Goal: Information Seeking & Learning: Learn about a topic

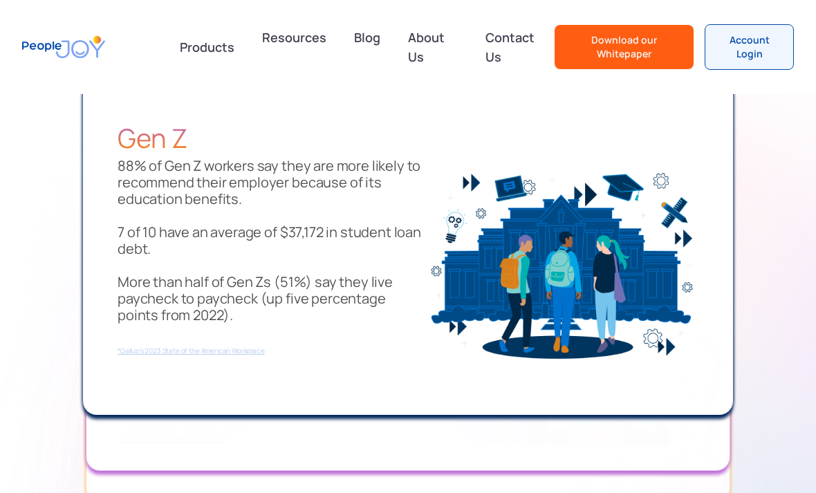
scroll to position [1138, 0]
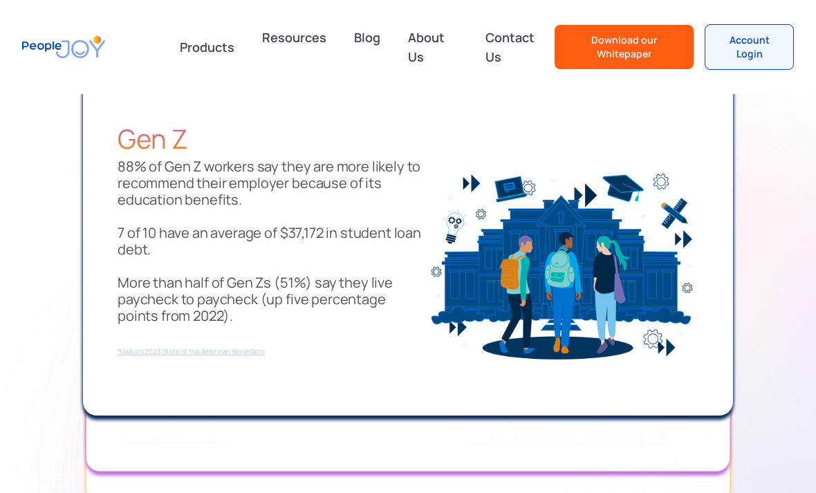
click at [167, 447] on div "Millennials 45% of Millennials report they would change their job for tuition r…" at bounding box center [408, 294] width 644 height 353
click at [167, 446] on div "Millennials 45% of Millennials report they would change their job for tuition r…" at bounding box center [408, 294] width 644 height 353
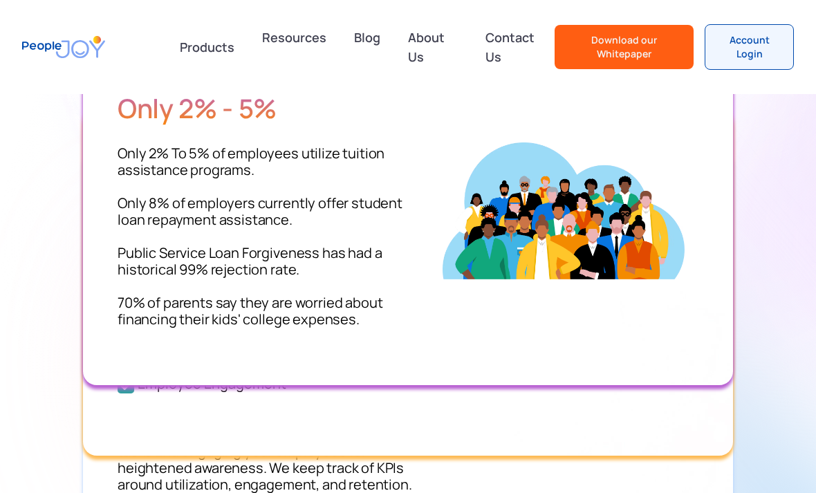
scroll to position [2768, 0]
click at [373, 44] on link "Blog" at bounding box center [367, 47] width 43 height 50
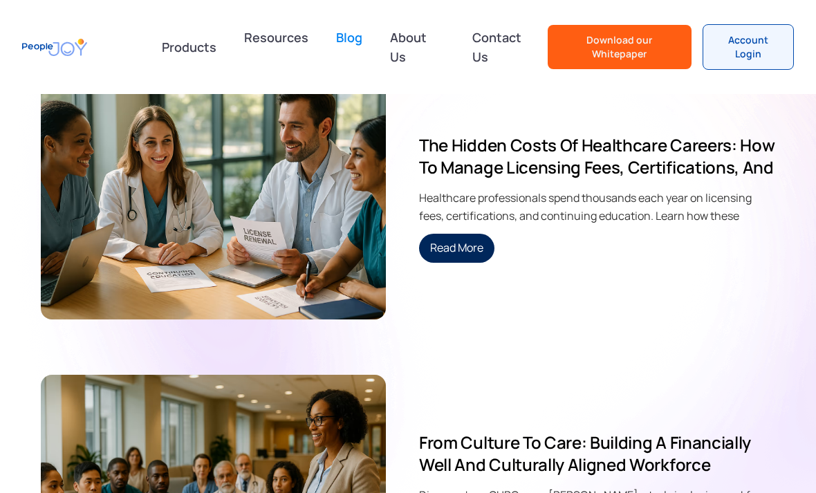
scroll to position [328, 0]
click at [476, 236] on link "Read More" at bounding box center [456, 248] width 75 height 29
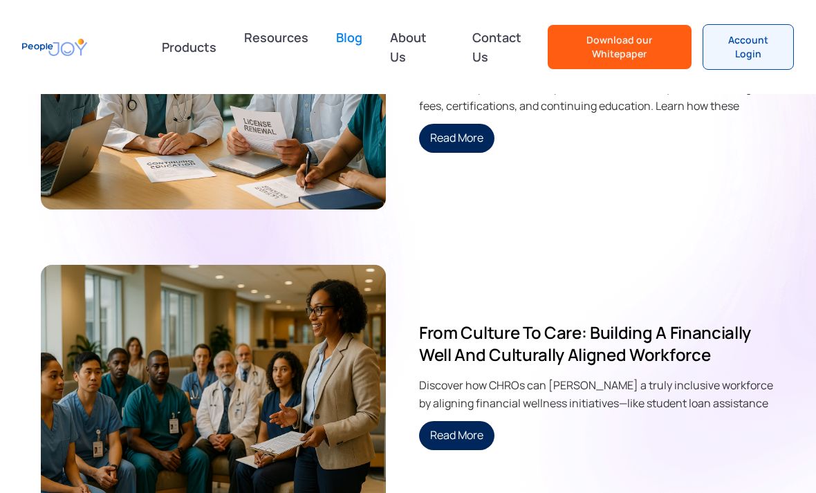
scroll to position [435, 0]
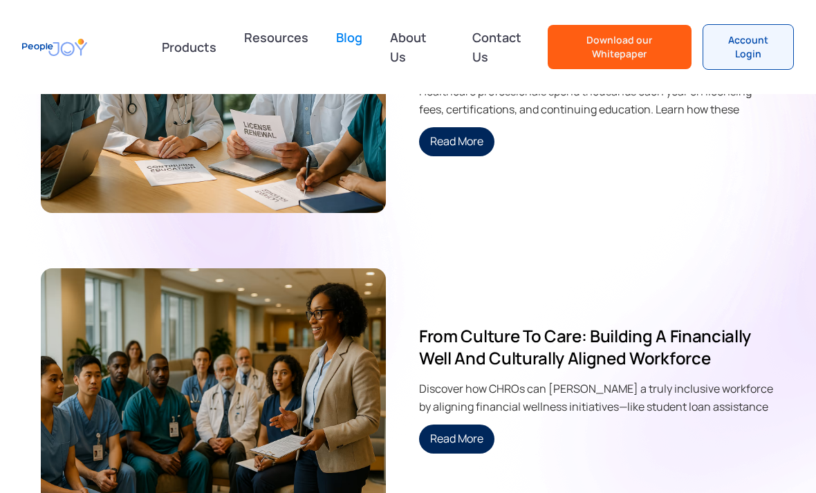
click at [434, 41] on link "About Us" at bounding box center [417, 47] width 71 height 50
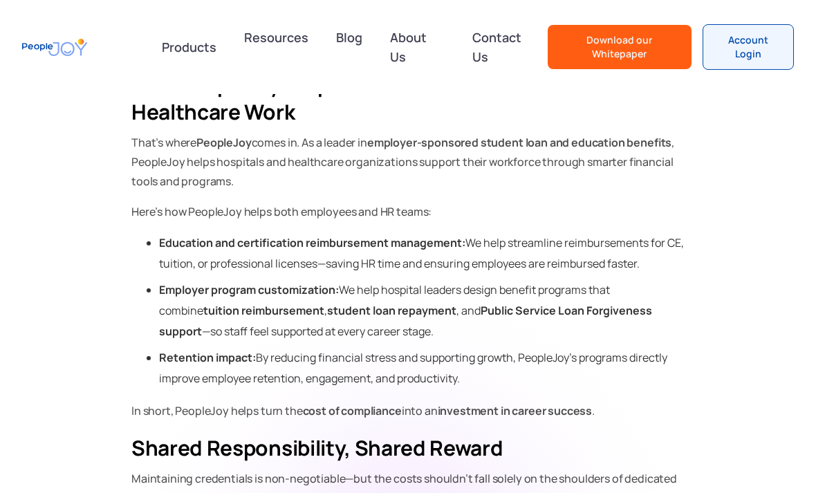
scroll to position [2328, 0]
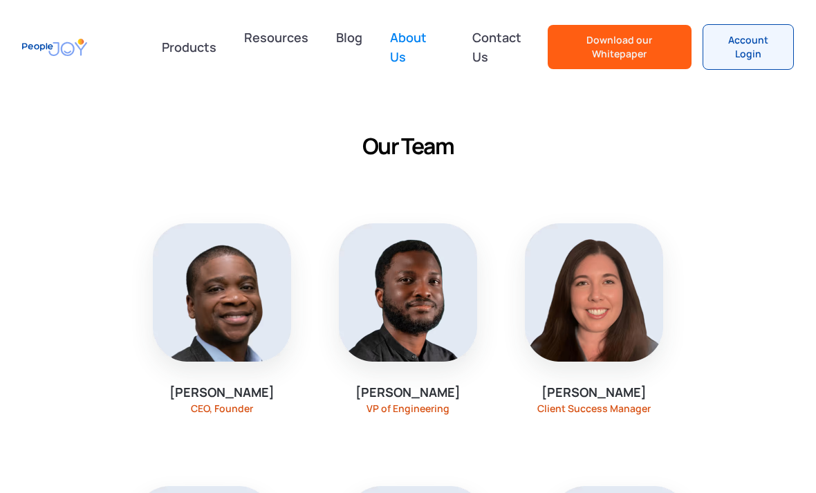
scroll to position [943, 0]
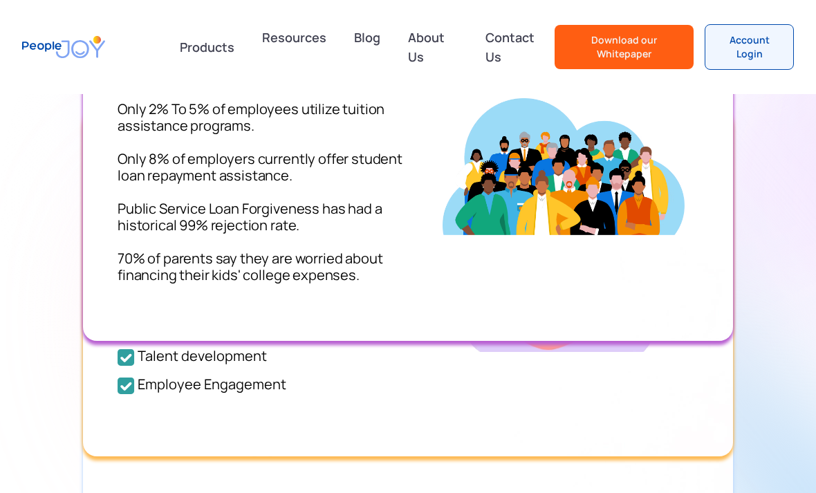
scroll to position [2812, 0]
